Goal: Check status: Check status

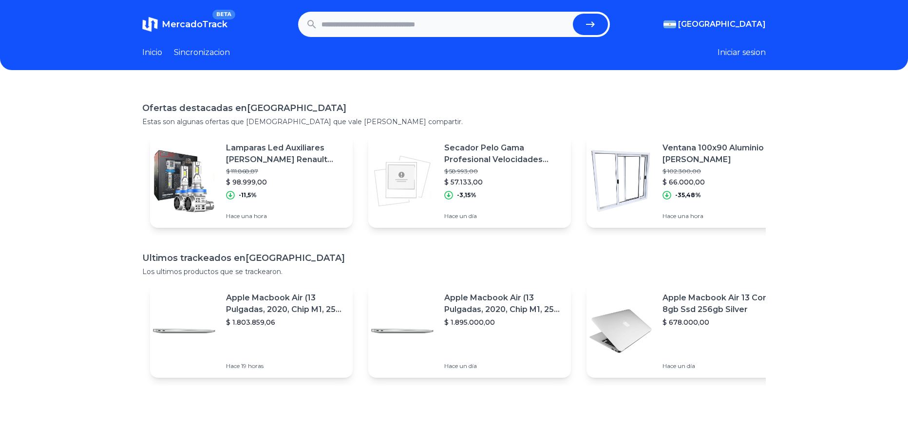
click at [419, 23] on input "text" at bounding box center [444, 24] width 247 height 21
paste input "**********"
click at [595, 22] on icon "submit" at bounding box center [590, 24] width 9 height 6
type input "**********"
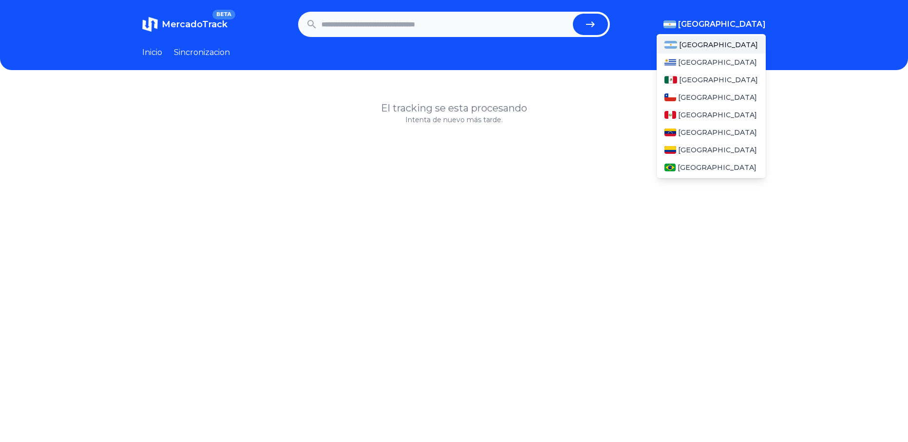
click at [745, 20] on span "[GEOGRAPHIC_DATA]" at bounding box center [722, 25] width 88 height 12
click at [699, 79] on span "[GEOGRAPHIC_DATA]" at bounding box center [718, 80] width 79 height 10
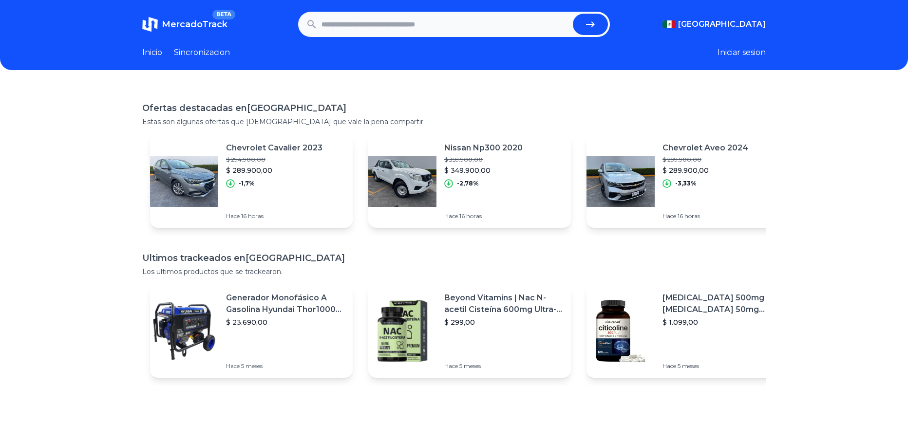
click at [373, 25] on input "text" at bounding box center [444, 24] width 247 height 21
paste input "**********"
click at [594, 18] on button "submit" at bounding box center [590, 24] width 35 height 21
type input "**********"
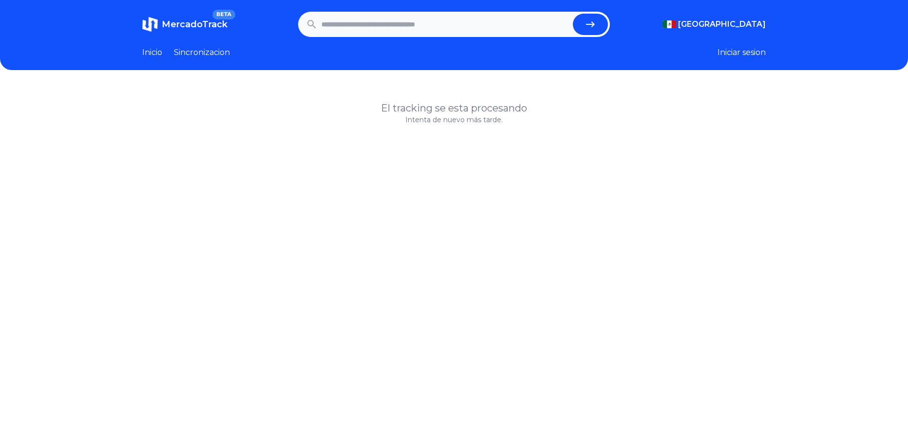
click at [348, 19] on input "text" at bounding box center [444, 24] width 247 height 21
paste input "**********"
type input "**********"
click at [595, 26] on icon "submit" at bounding box center [590, 24] width 9 height 6
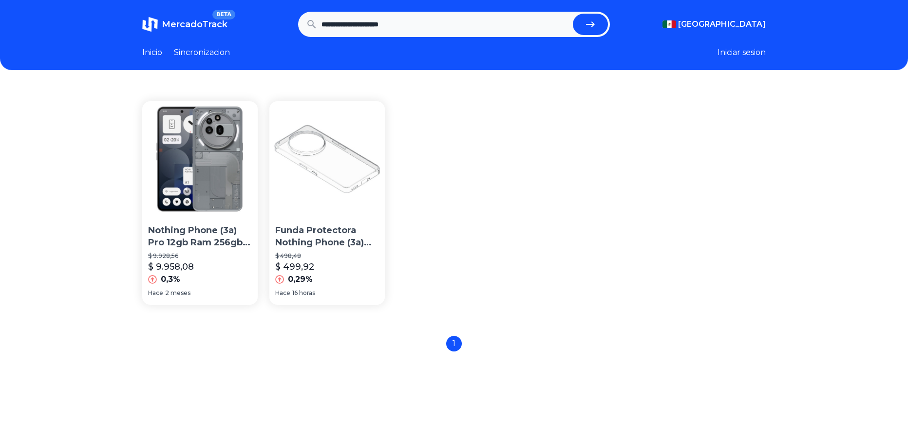
click at [193, 181] on img at bounding box center [199, 158] width 115 height 115
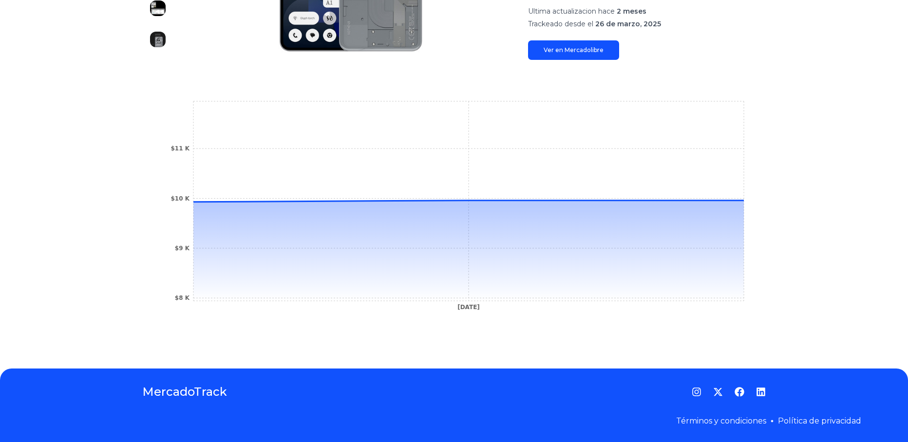
scroll to position [279, 0]
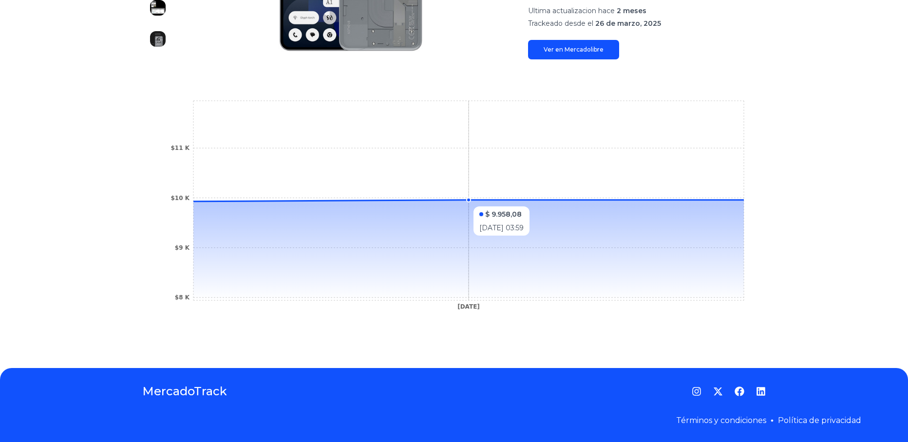
drag, startPoint x: 472, startPoint y: 201, endPoint x: 440, endPoint y: 202, distance: 32.7
click at [440, 202] on icon "[DATE] $8 K $9 K $10 K $11 K" at bounding box center [454, 207] width 584 height 219
drag, startPoint x: 299, startPoint y: 257, endPoint x: 202, endPoint y: 253, distance: 97.0
click at [202, 253] on icon at bounding box center [468, 250] width 550 height 100
drag, startPoint x: 200, startPoint y: 204, endPoint x: 188, endPoint y: 207, distance: 12.4
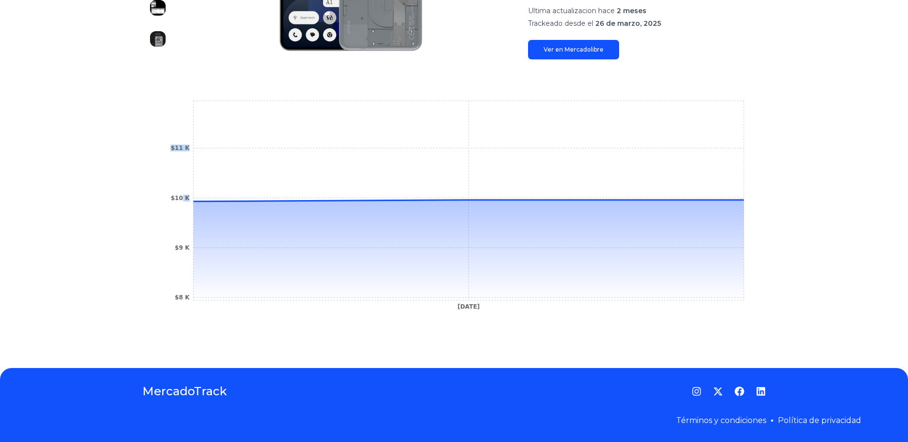
click at [188, 207] on icon "[DATE] $8 K $9 K $10 K $11 K" at bounding box center [454, 207] width 584 height 219
click at [211, 203] on icon at bounding box center [468, 250] width 550 height 100
click at [195, 202] on circle at bounding box center [193, 202] width 4 height 4
drag, startPoint x: 470, startPoint y: 274, endPoint x: 473, endPoint y: 255, distance: 19.4
click at [470, 274] on icon at bounding box center [468, 250] width 550 height 100
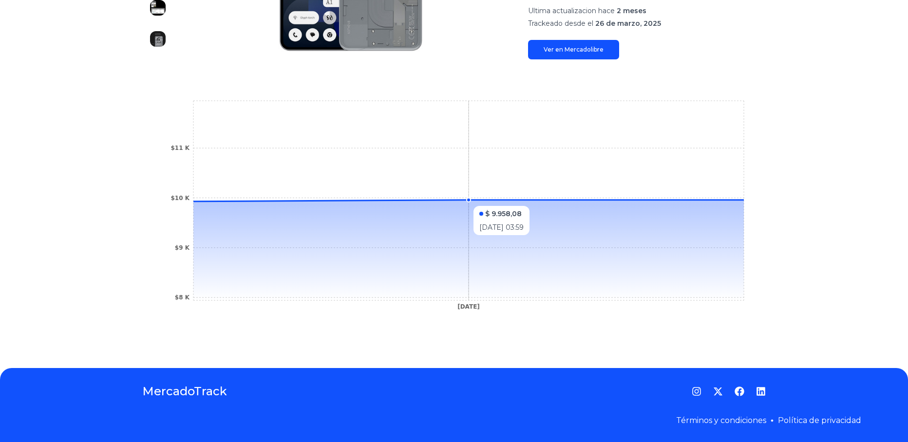
drag, startPoint x: 470, startPoint y: 199, endPoint x: 443, endPoint y: 200, distance: 27.3
click at [443, 200] on icon "[DATE] $8 K $9 K $10 K $11 K" at bounding box center [454, 207] width 584 height 219
drag, startPoint x: 417, startPoint y: 231, endPoint x: 424, endPoint y: 236, distance: 8.8
click at [497, 229] on icon at bounding box center [468, 250] width 550 height 100
drag, startPoint x: 356, startPoint y: 249, endPoint x: 392, endPoint y: 251, distance: 36.6
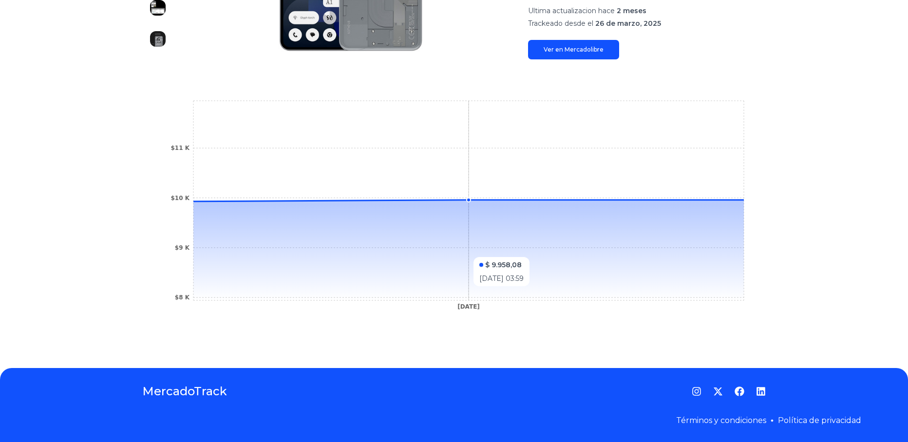
click at [395, 252] on icon at bounding box center [468, 250] width 550 height 100
click at [315, 251] on icon at bounding box center [468, 250] width 550 height 100
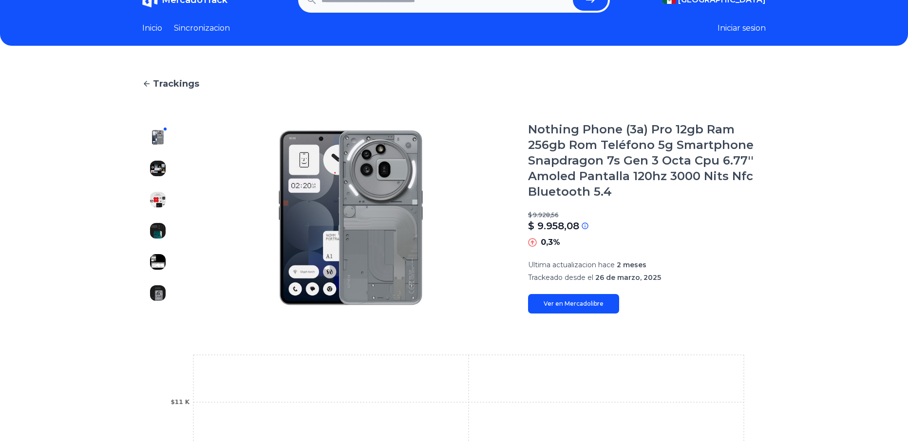
scroll to position [0, 0]
